Goal: Entertainment & Leisure: Consume media (video, audio)

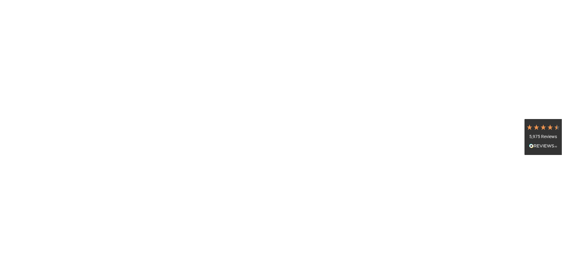
scroll to position [0, 164]
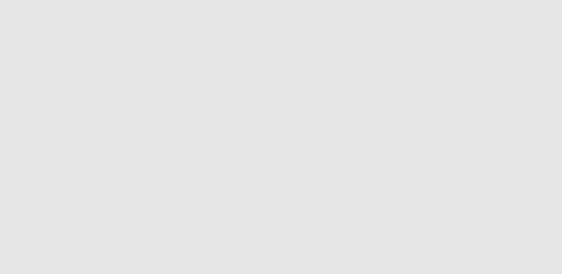
type input "**********"
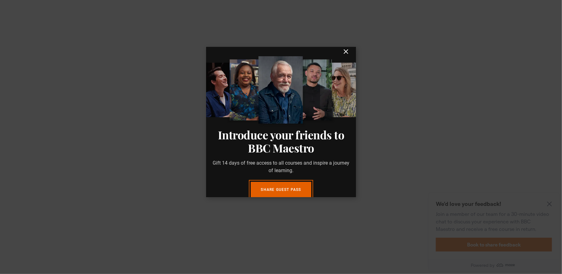
click at [347, 53] on icon "submit" at bounding box center [346, 52] width 4 height 4
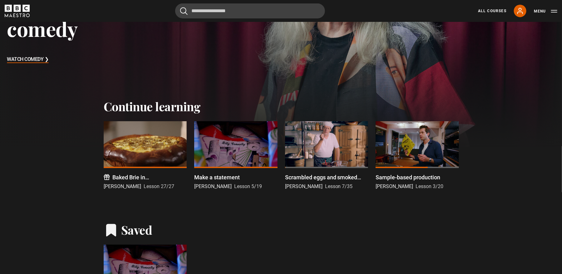
scroll to position [140, 0]
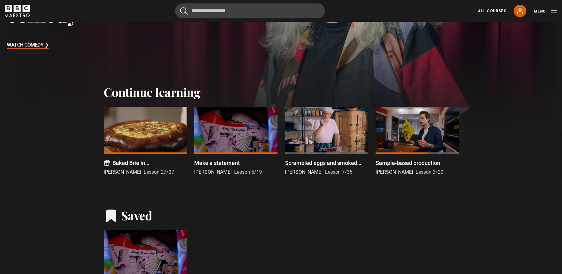
click at [330, 130] on div at bounding box center [326, 130] width 83 height 47
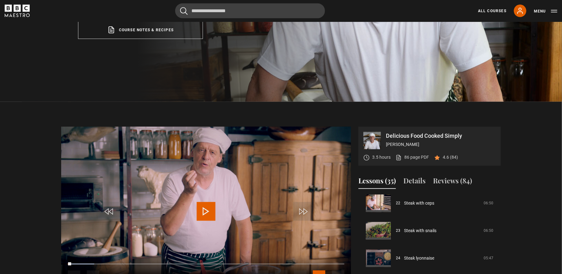
scroll to position [487, 0]
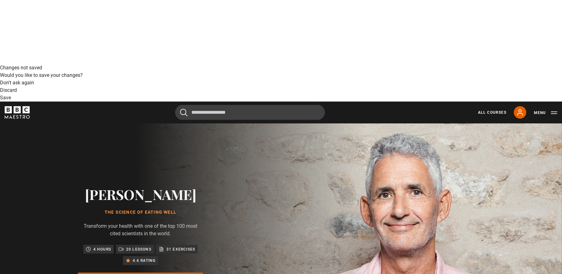
scroll to position [245, 0]
